Goal: Task Accomplishment & Management: Use online tool/utility

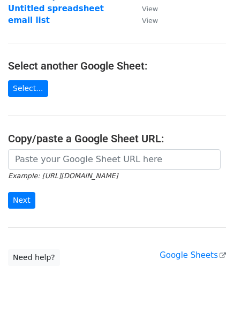
scroll to position [133, 0]
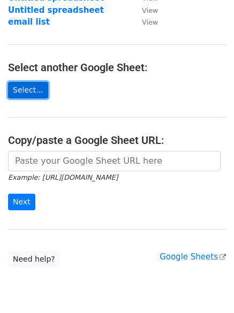
click at [21, 88] on link "Select..." at bounding box center [28, 90] width 40 height 17
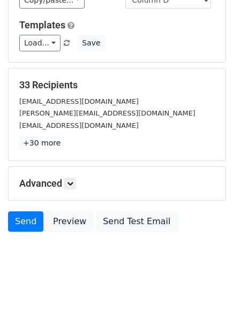
scroll to position [93, 0]
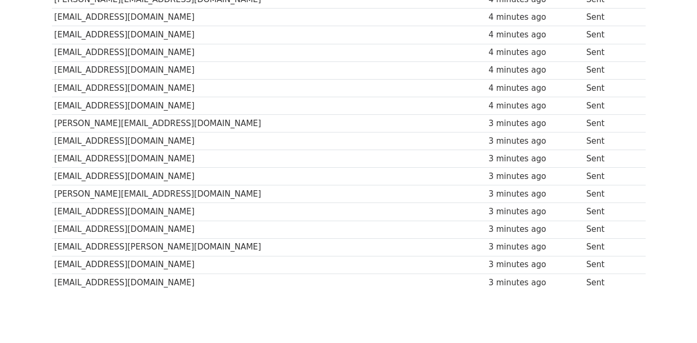
scroll to position [532, 0]
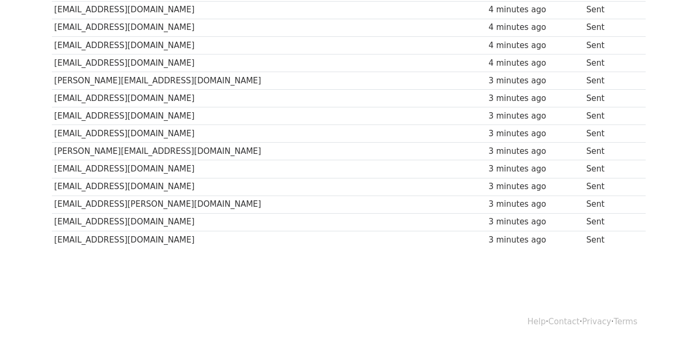
click at [376, 169] on td "[EMAIL_ADDRESS][DOMAIN_NAME]" at bounding box center [269, 169] width 434 height 18
